Goal: Task Accomplishment & Management: Manage account settings

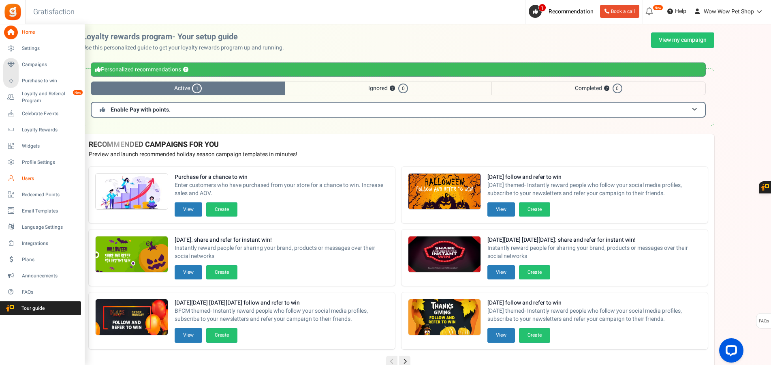
click at [21, 181] on link "Users" at bounding box center [42, 178] width 78 height 14
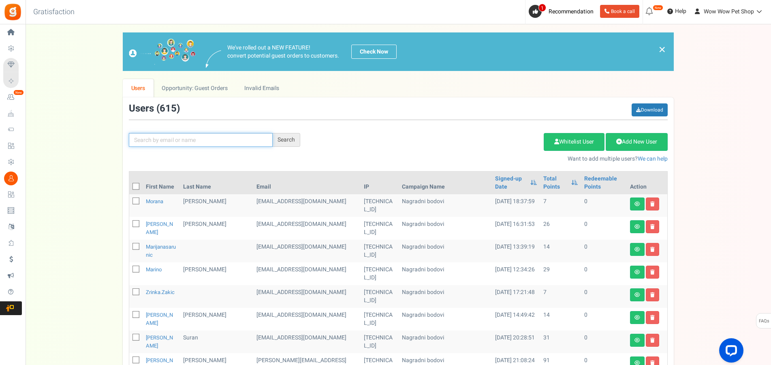
click at [199, 138] on input "text" at bounding box center [201, 140] width 144 height 14
type input "[PERSON_NAME]"
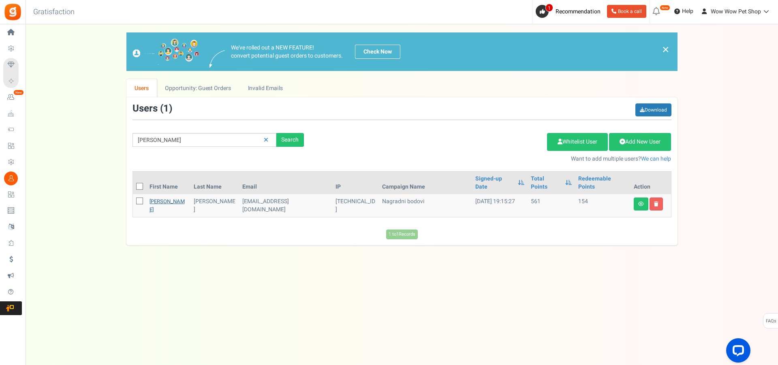
click at [157, 197] on link "[PERSON_NAME]" at bounding box center [166, 205] width 35 height 16
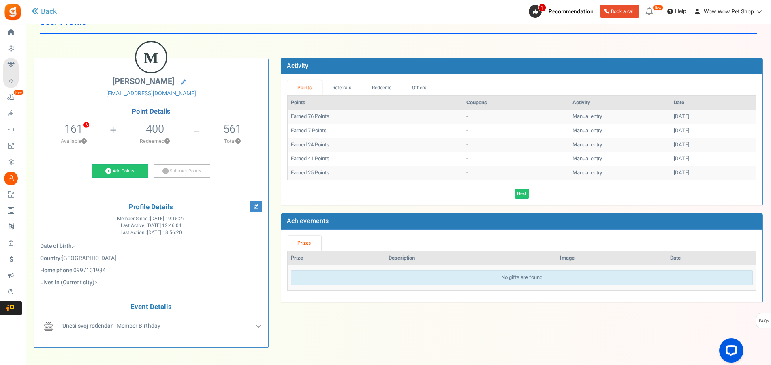
scroll to position [62, 0]
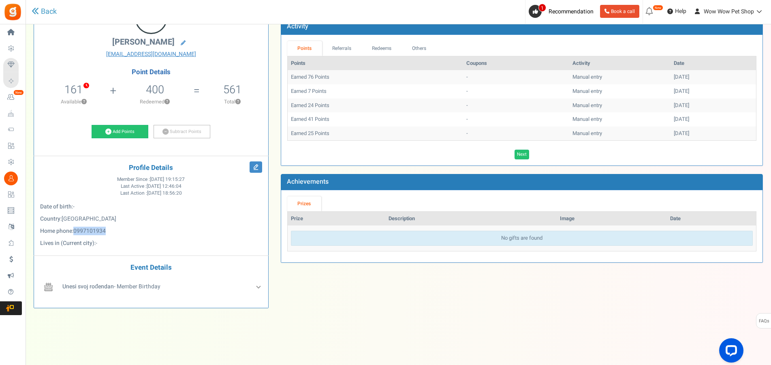
drag, startPoint x: 110, startPoint y: 233, endPoint x: 77, endPoint y: 230, distance: 32.5
click at [77, 230] on p "Home phone : [PHONE_NUMBER]" at bounding box center [151, 231] width 222 height 8
copy span "0997101934"
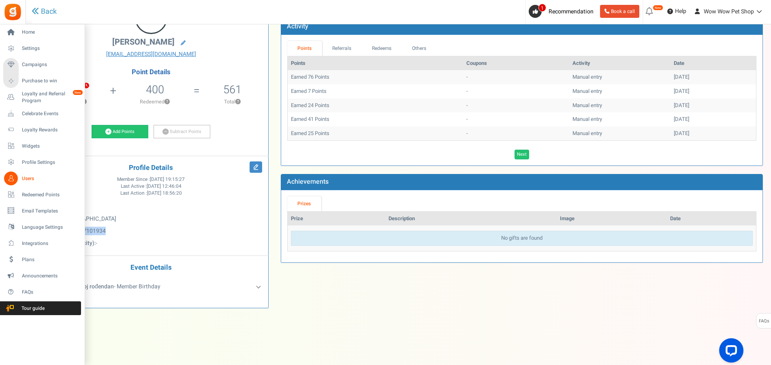
click at [25, 180] on span "Users" at bounding box center [50, 178] width 57 height 7
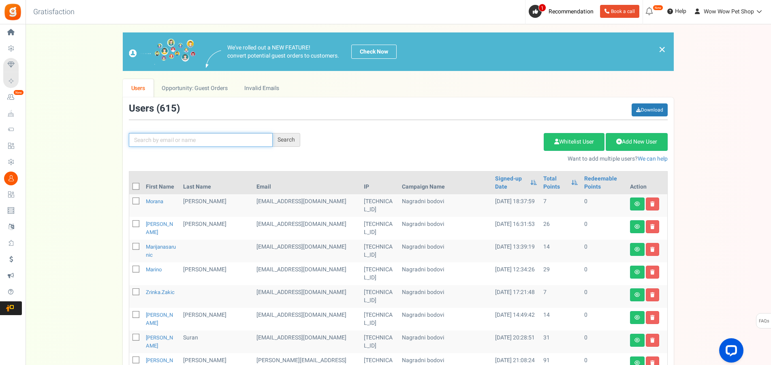
click at [221, 137] on input "text" at bounding box center [201, 140] width 144 height 14
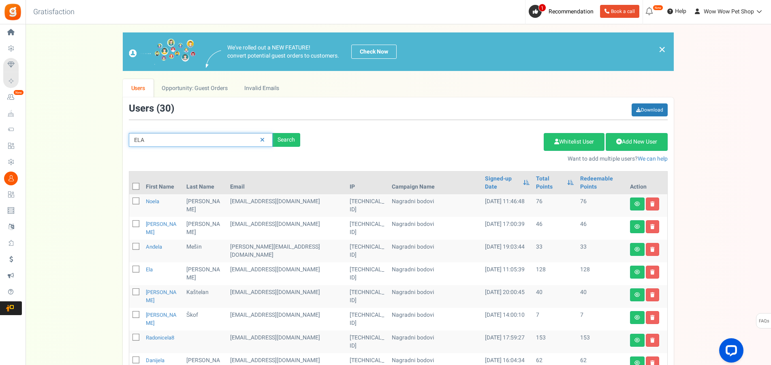
drag, startPoint x: 171, startPoint y: 141, endPoint x: 106, endPoint y: 140, distance: 65.6
click at [129, 140] on input "ELA" at bounding box center [201, 140] width 144 height 14
type input ","
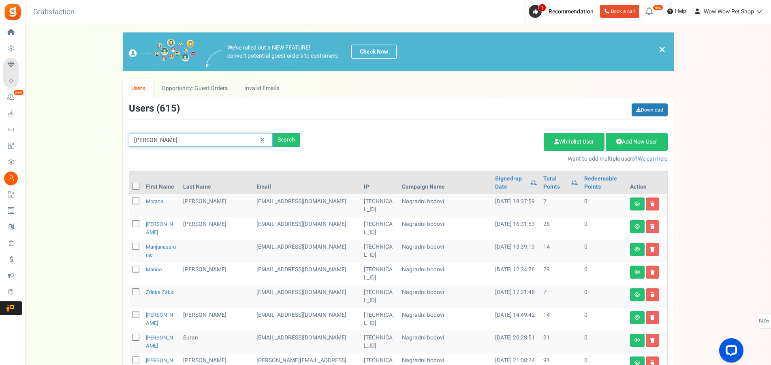
type input "[PERSON_NAME]"
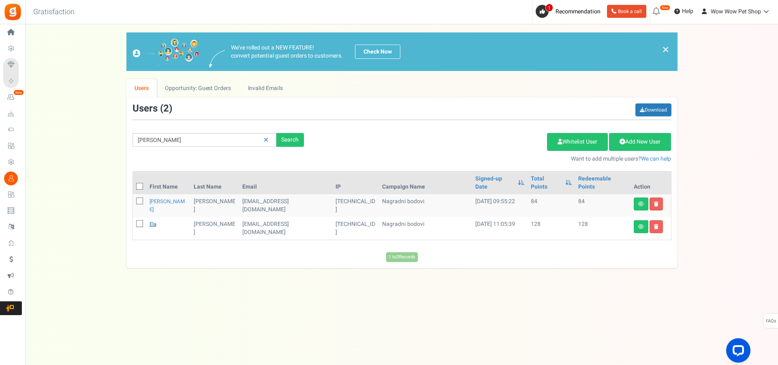
click at [155, 220] on link "Ela" at bounding box center [152, 224] width 7 height 8
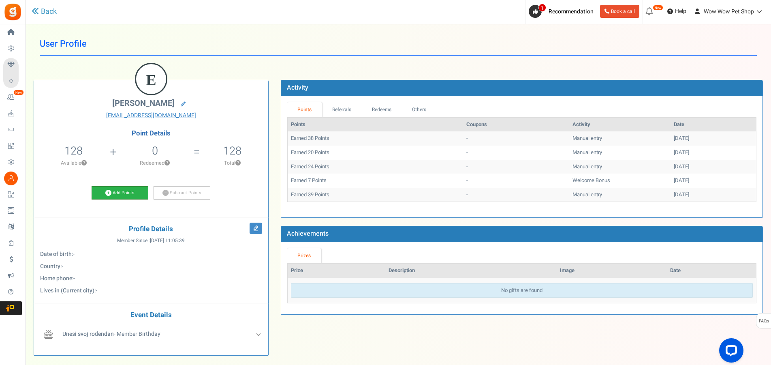
click at [129, 189] on link "Add Points" at bounding box center [120, 193] width 57 height 14
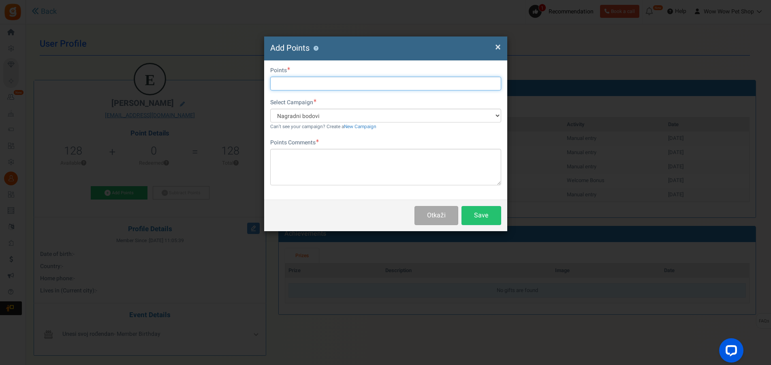
click at [318, 87] on input "text" at bounding box center [385, 84] width 231 height 14
type input "42"
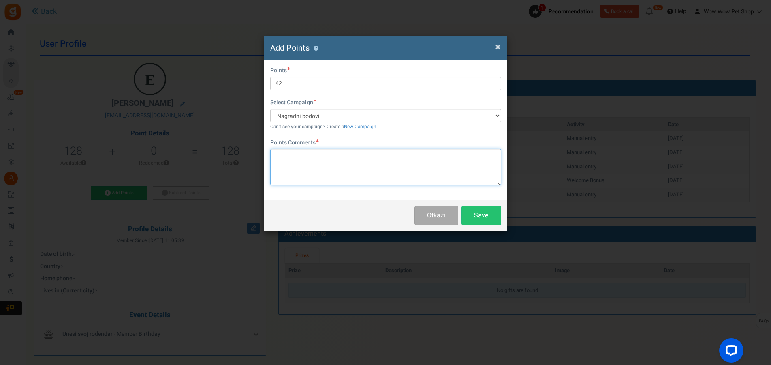
click at [326, 165] on textarea at bounding box center [385, 167] width 231 height 36
paste textarea "1619"
type textarea "Račun br. 1619"
click at [473, 222] on button "Save" at bounding box center [481, 215] width 40 height 19
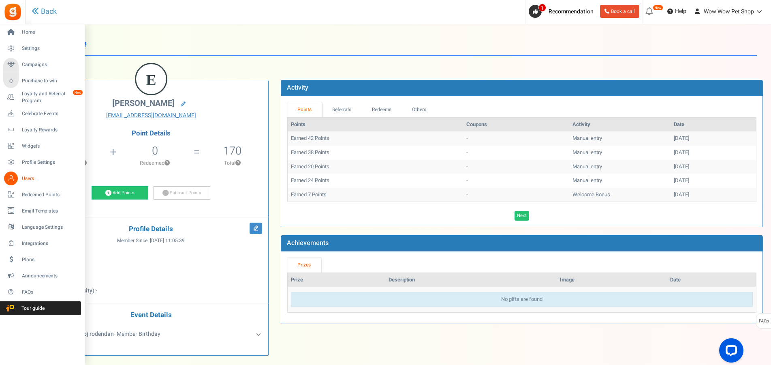
click at [21, 181] on link "Users" at bounding box center [42, 178] width 78 height 14
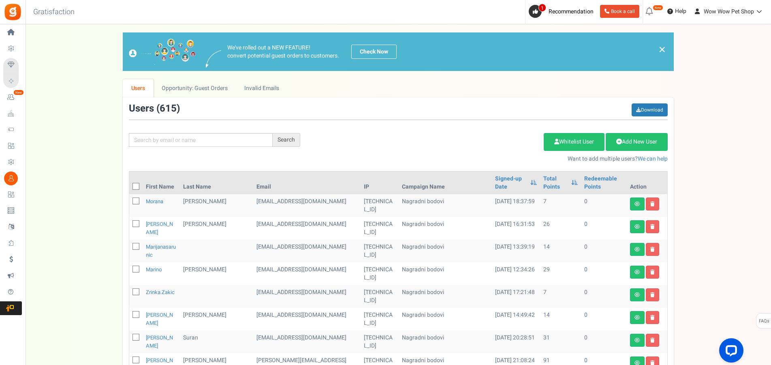
click at [80, 176] on div "We've rolled out a NEW FEATURE! convert potential guest orders to customers. Ch…" at bounding box center [398, 354] width 729 height 644
